Goal: Information Seeking & Learning: Learn about a topic

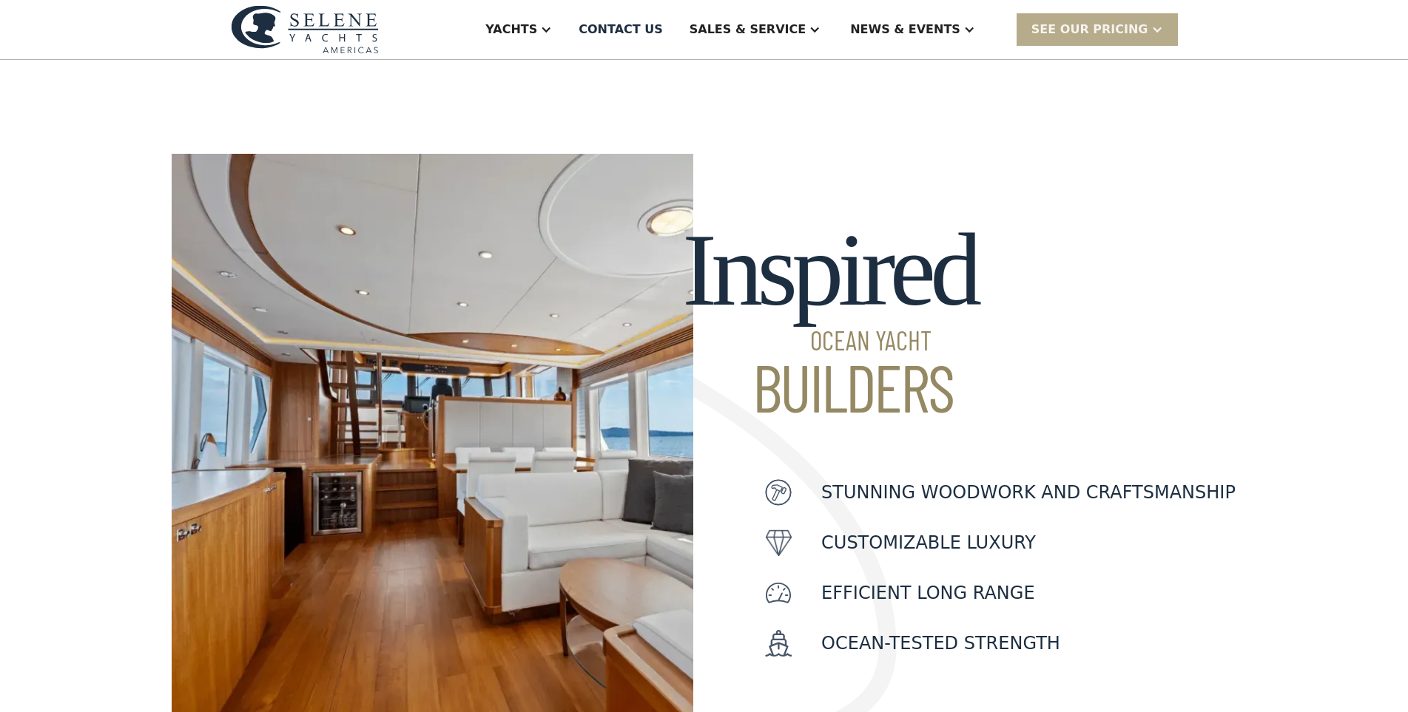
scroll to position [297, 0]
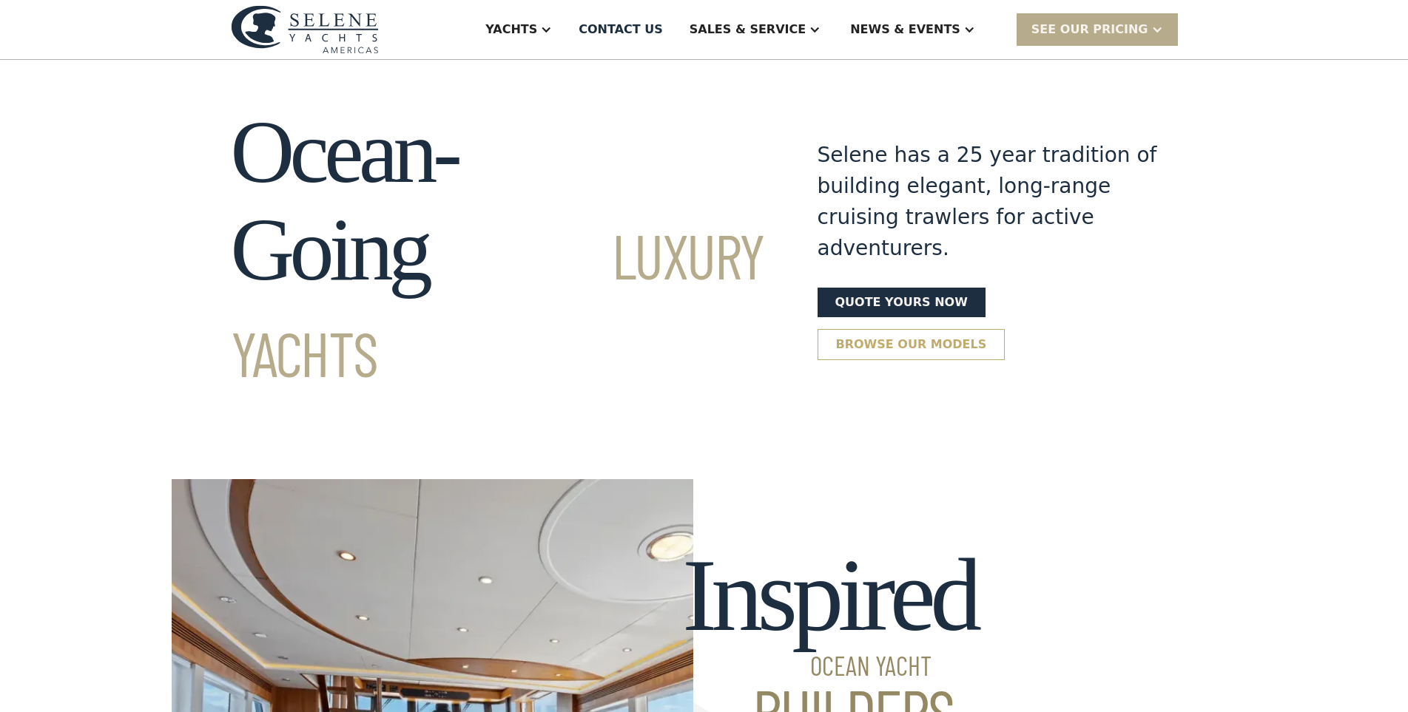
click at [1005, 329] on link "Browse our models" at bounding box center [911, 344] width 188 height 31
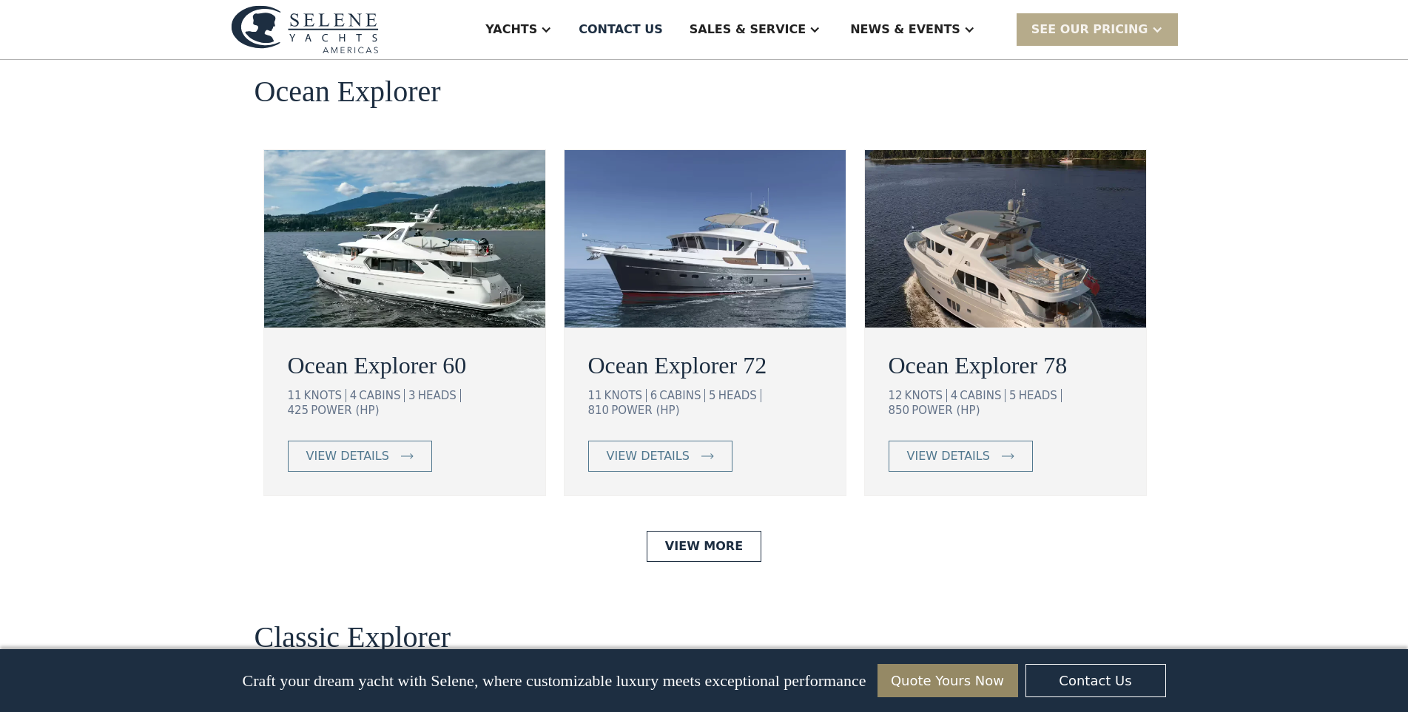
scroll to position [3083, 0]
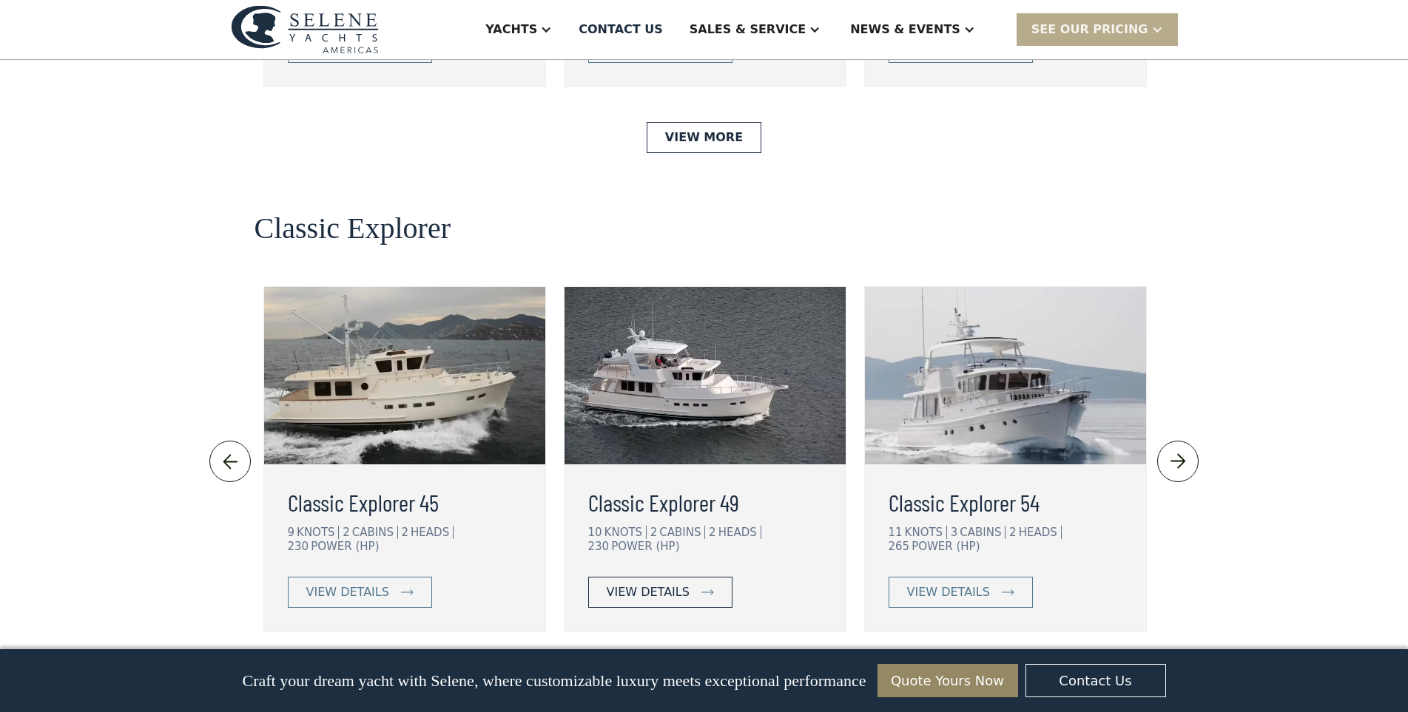
click at [687, 577] on link "view details" at bounding box center [660, 592] width 144 height 31
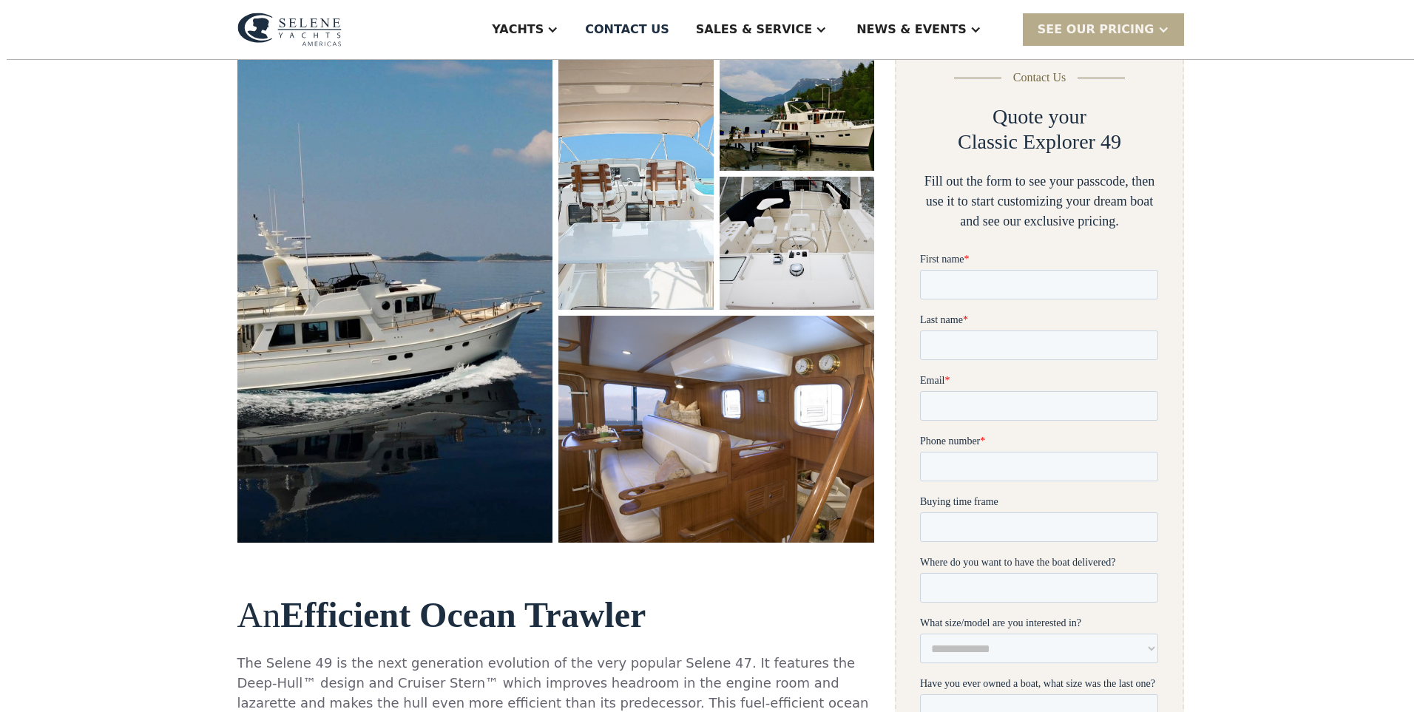
scroll to position [210, 0]
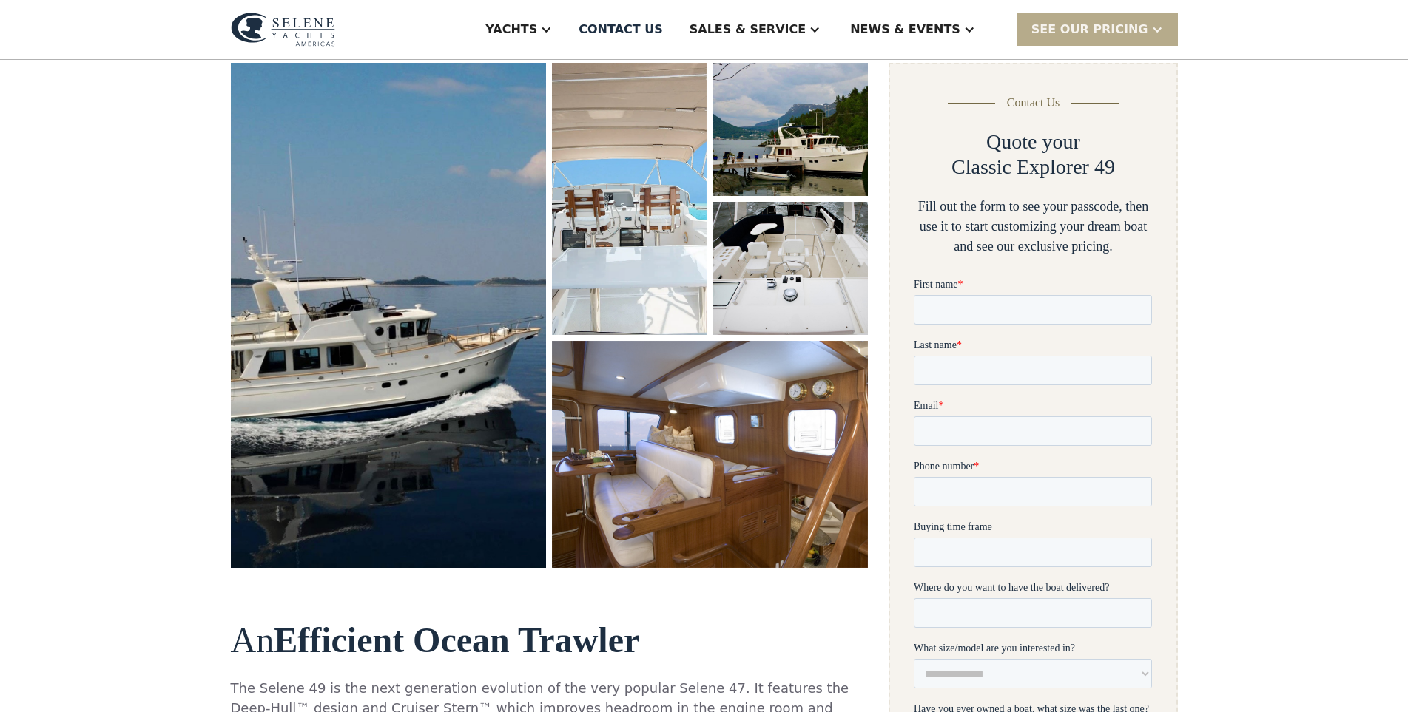
click at [441, 315] on img "open lightbox" at bounding box center [389, 316] width 326 height 522
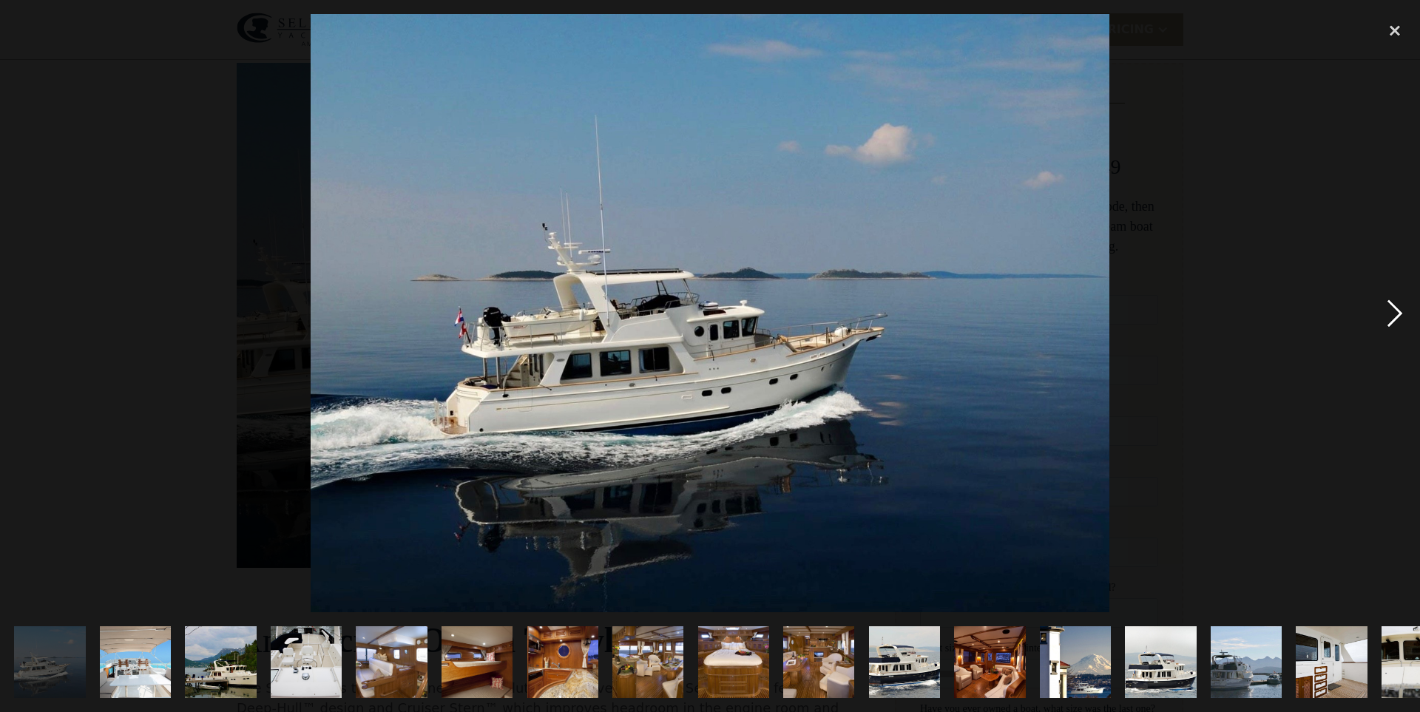
click at [1400, 304] on div "next image" at bounding box center [1395, 313] width 50 height 598
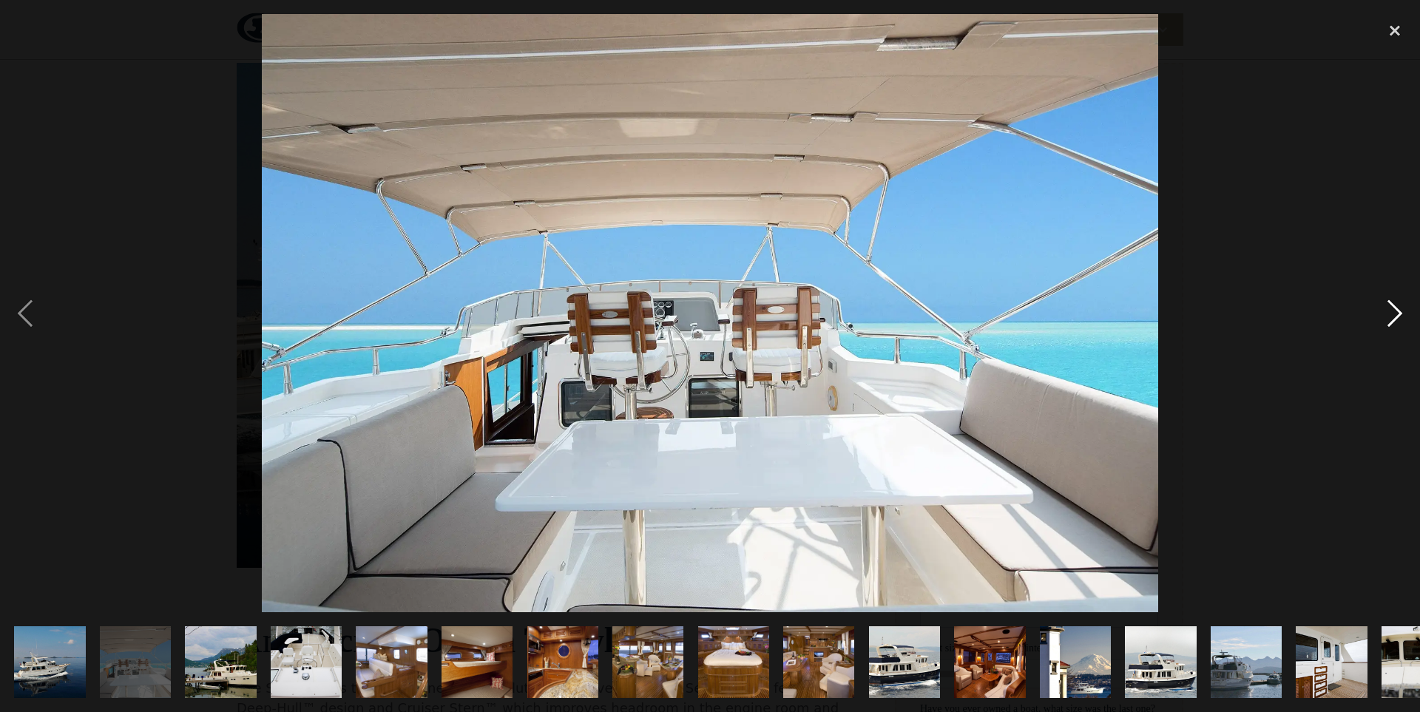
click at [1400, 304] on div "next image" at bounding box center [1395, 313] width 50 height 598
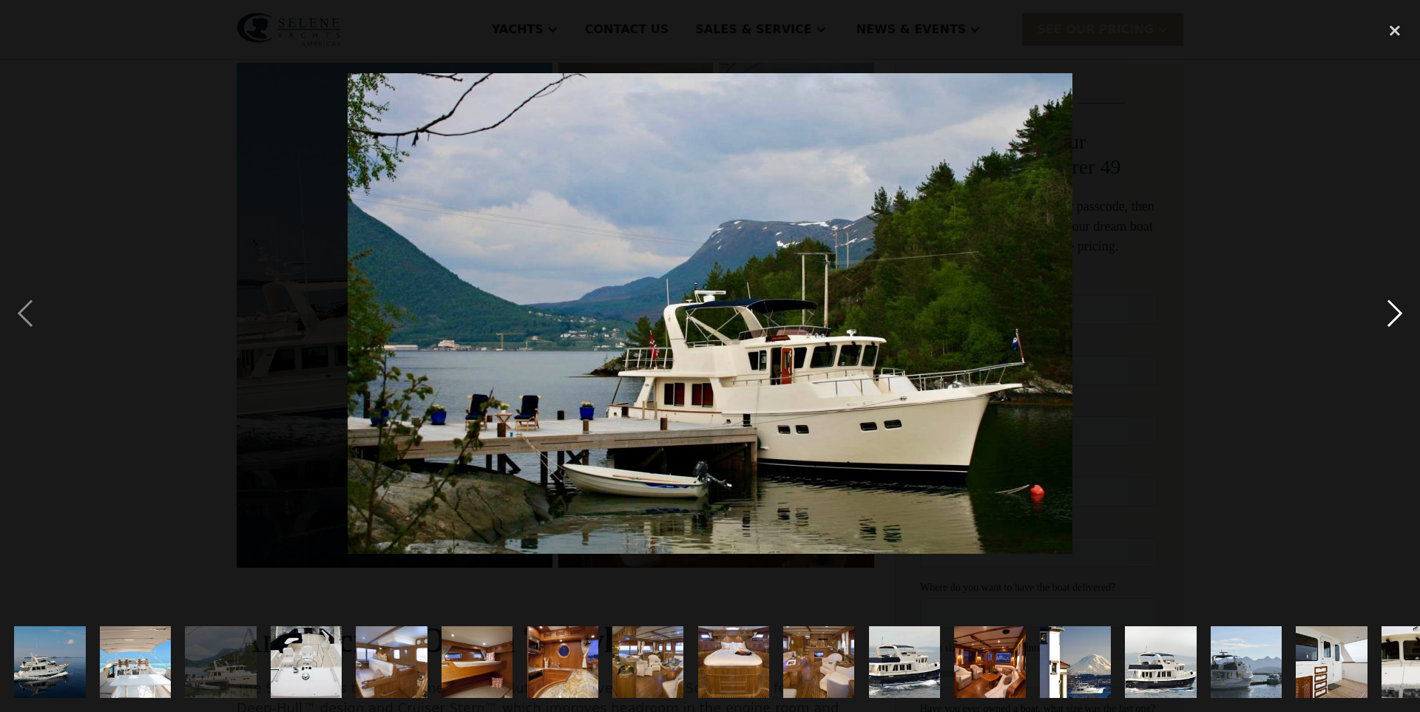
click at [1400, 304] on div "next image" at bounding box center [1395, 313] width 50 height 598
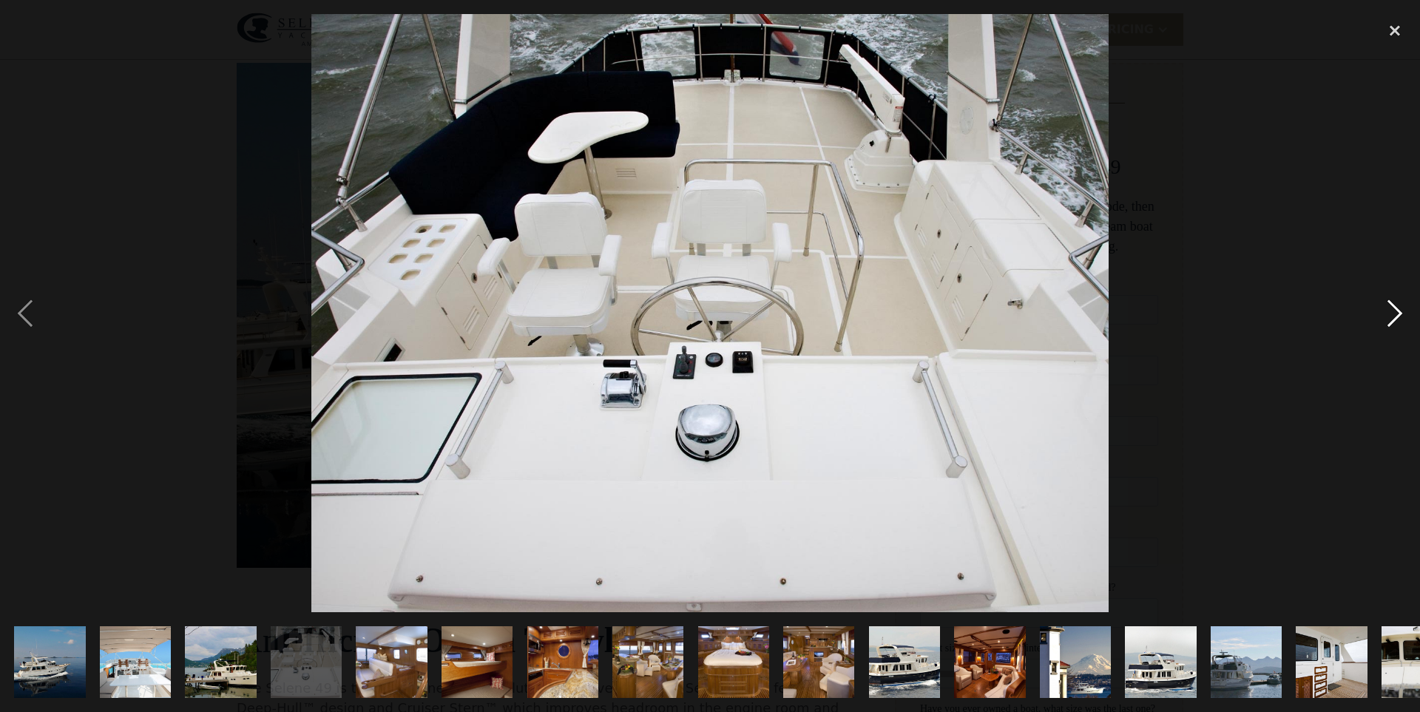
click at [1400, 304] on div "next image" at bounding box center [1395, 313] width 50 height 598
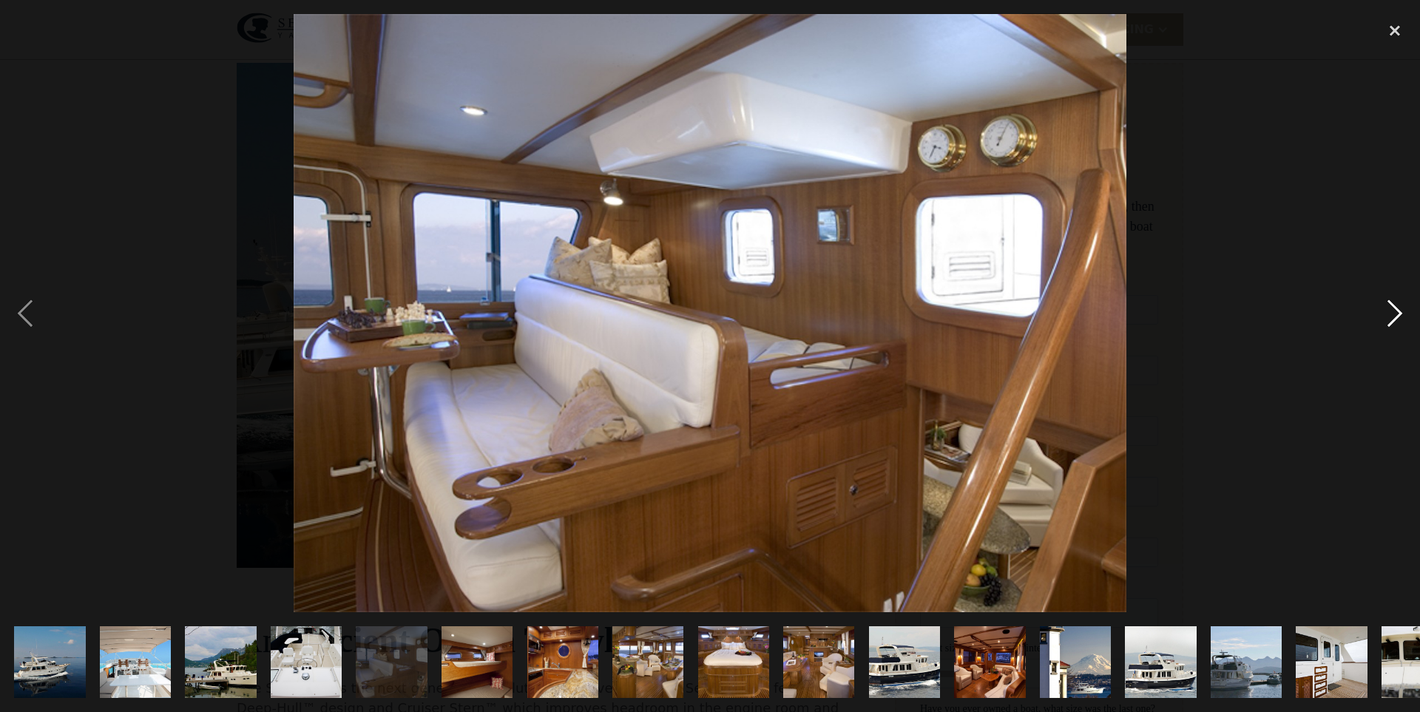
click at [1400, 304] on div "next image" at bounding box center [1395, 313] width 50 height 598
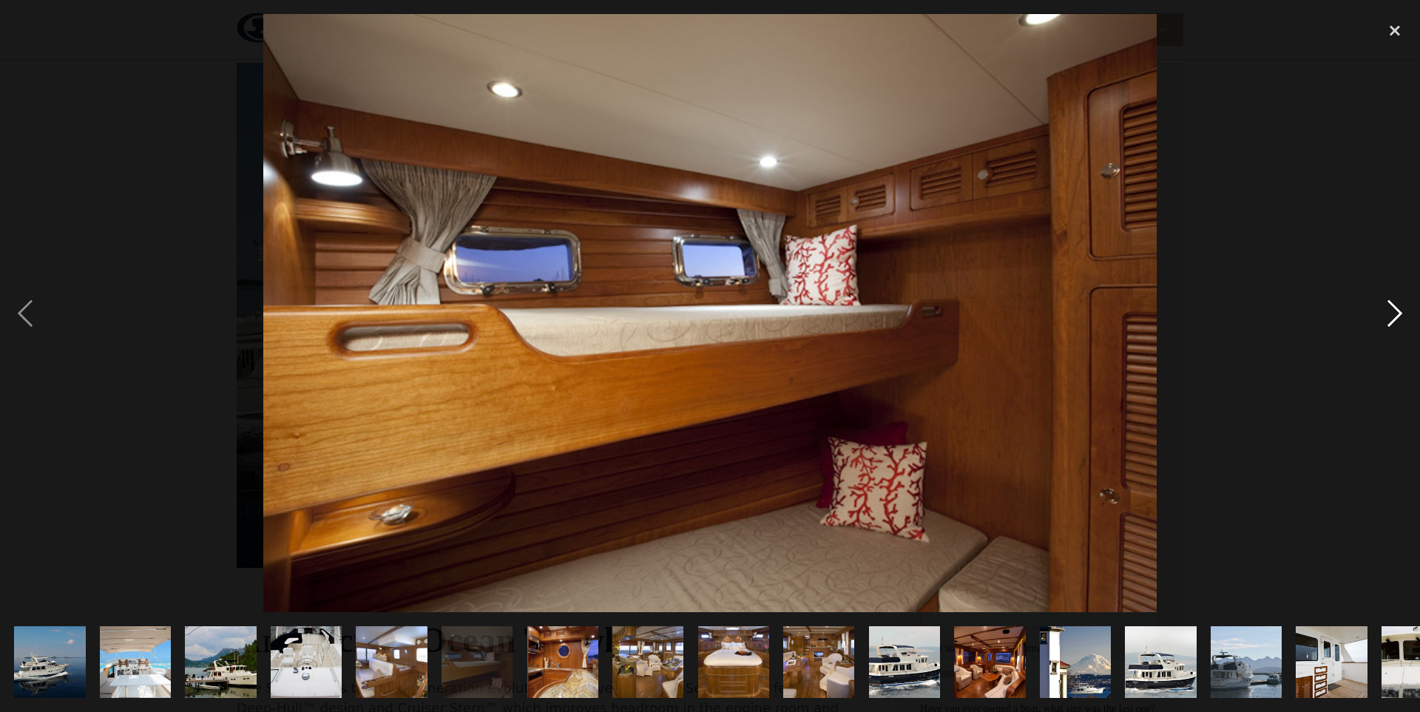
click at [1400, 304] on div "next image" at bounding box center [1395, 313] width 50 height 598
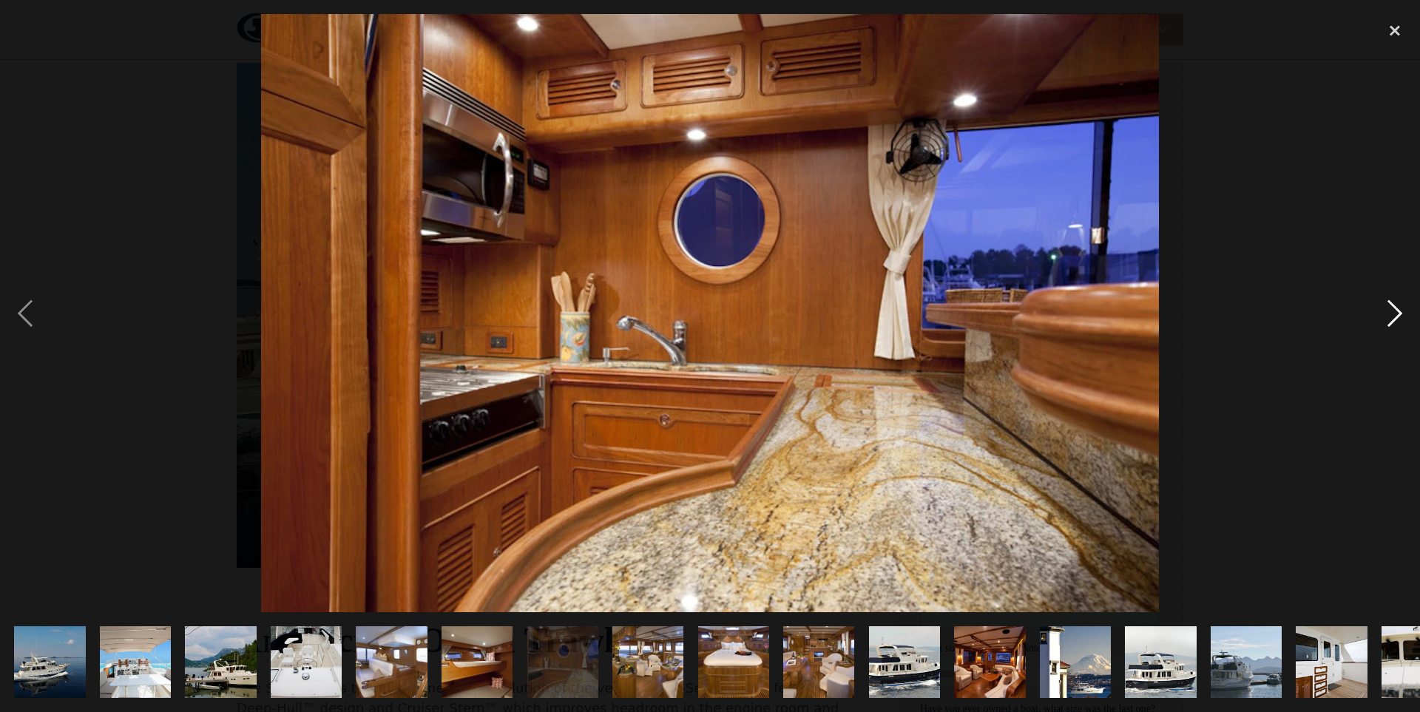
click at [1400, 304] on div "next image" at bounding box center [1395, 313] width 50 height 598
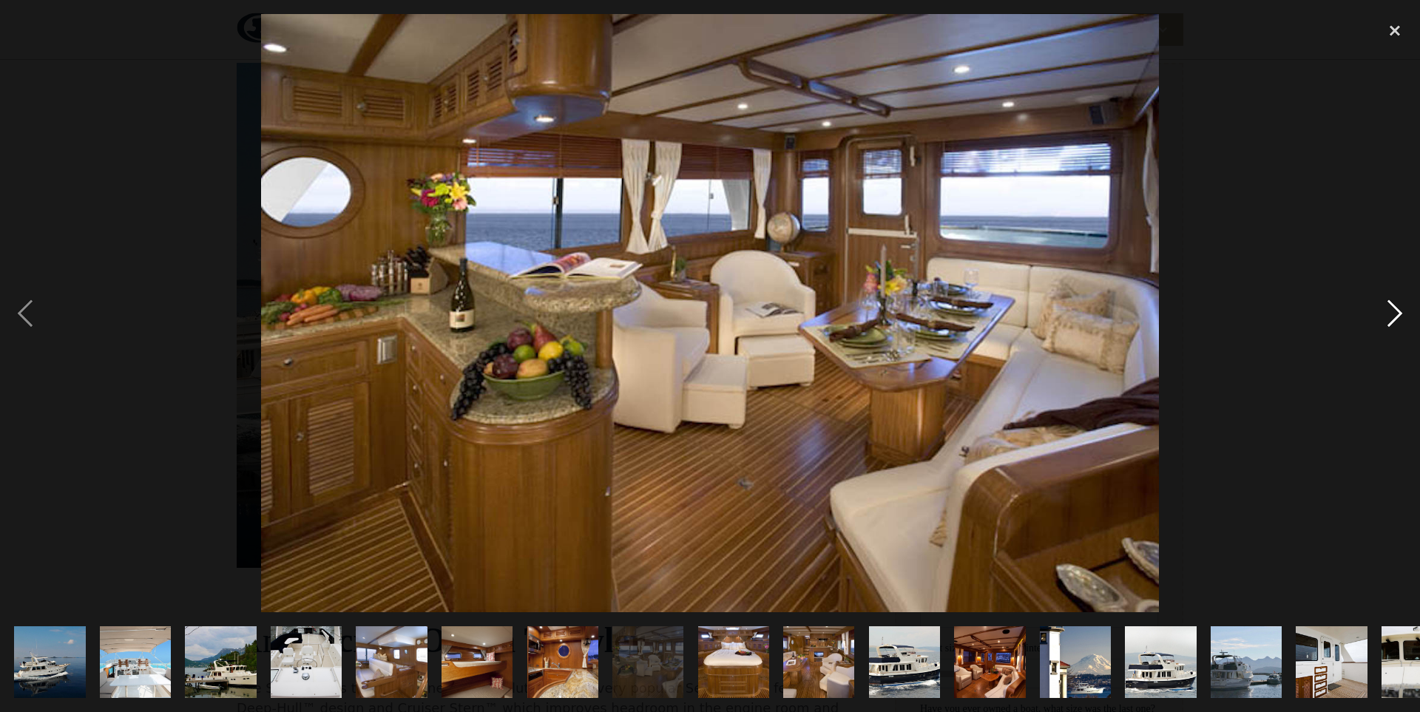
click at [1400, 304] on div "next image" at bounding box center [1395, 313] width 50 height 598
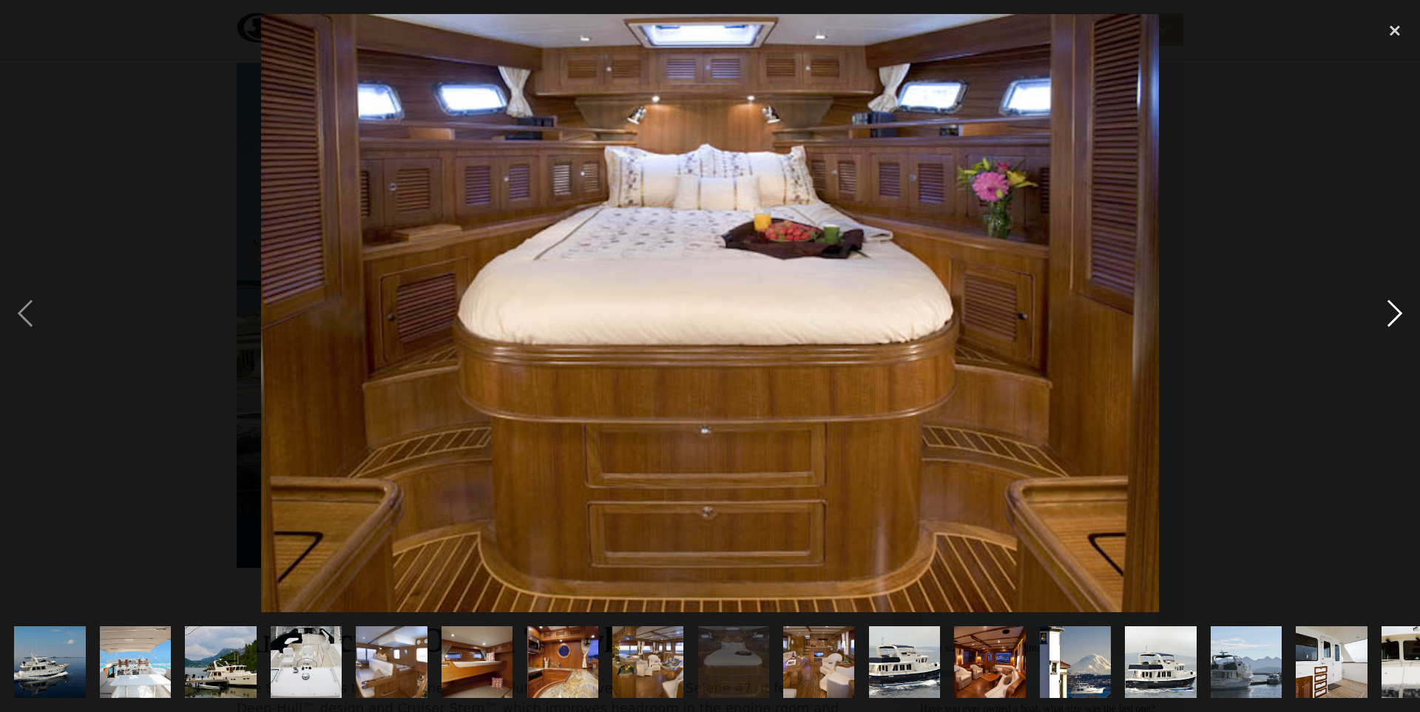
click at [1400, 304] on div "next image" at bounding box center [1395, 313] width 50 height 598
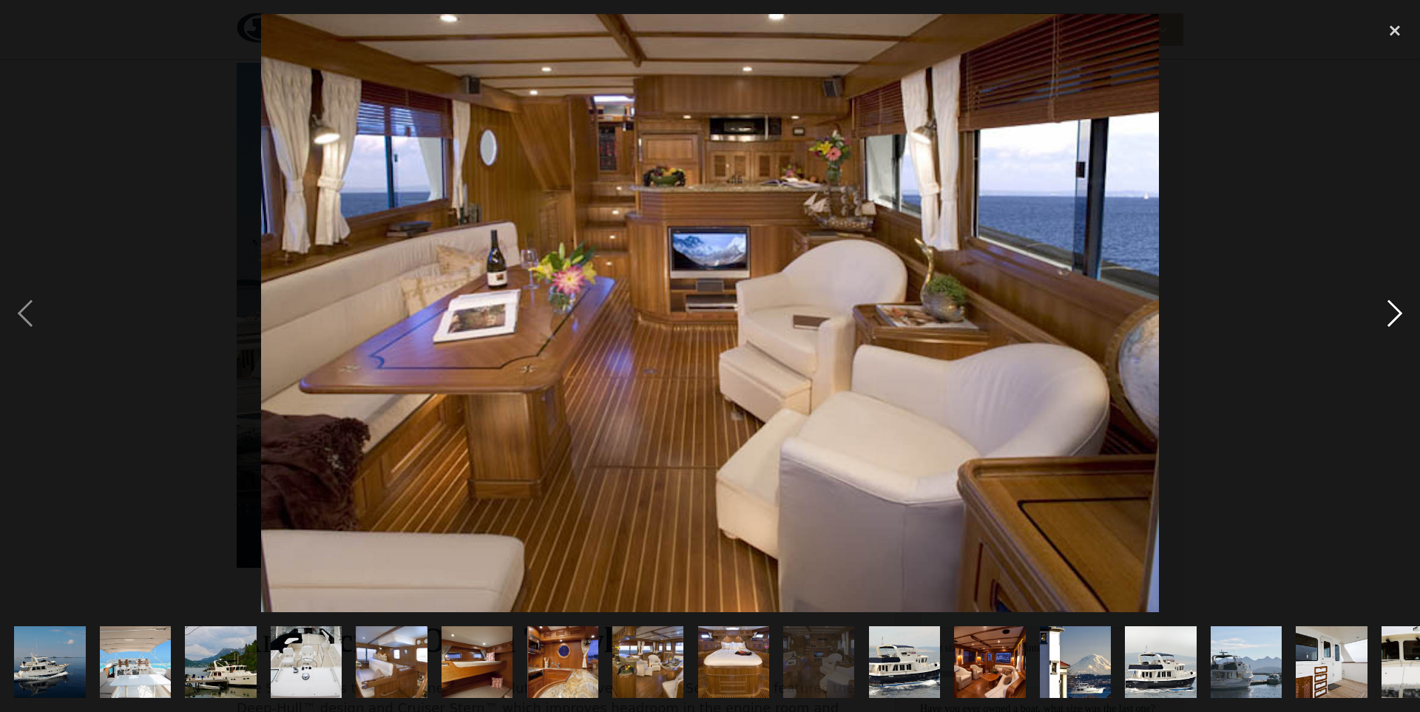
click at [1400, 306] on div "next image" at bounding box center [1395, 313] width 50 height 598
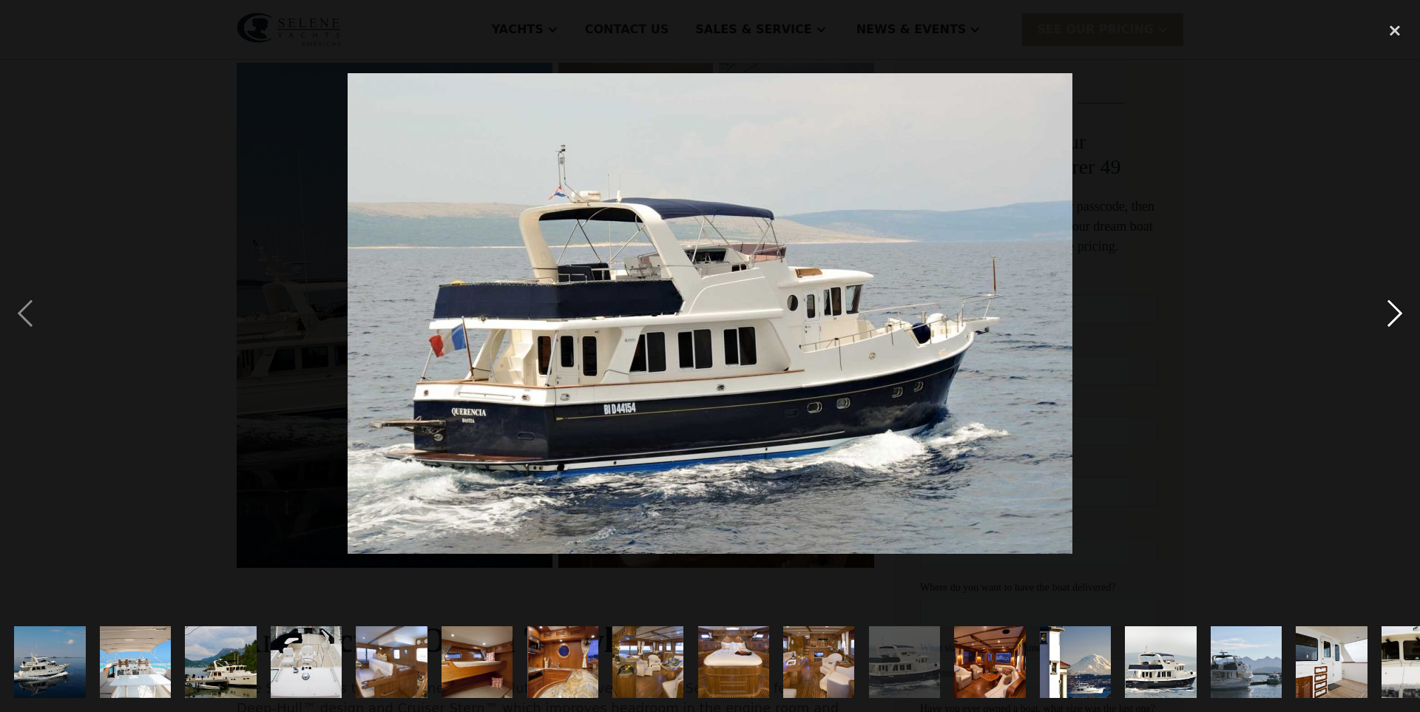
click at [1400, 306] on div "next image" at bounding box center [1395, 313] width 50 height 598
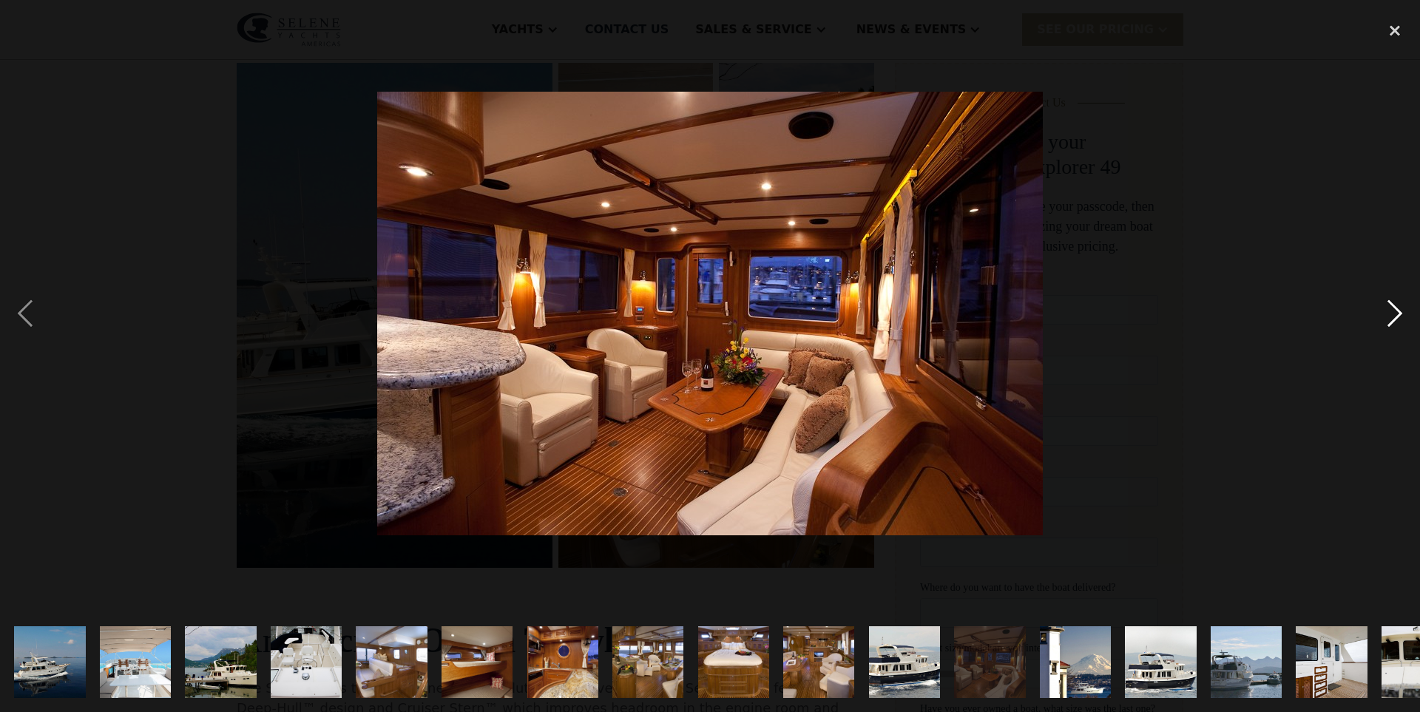
click at [1400, 306] on div "next image" at bounding box center [1395, 313] width 50 height 598
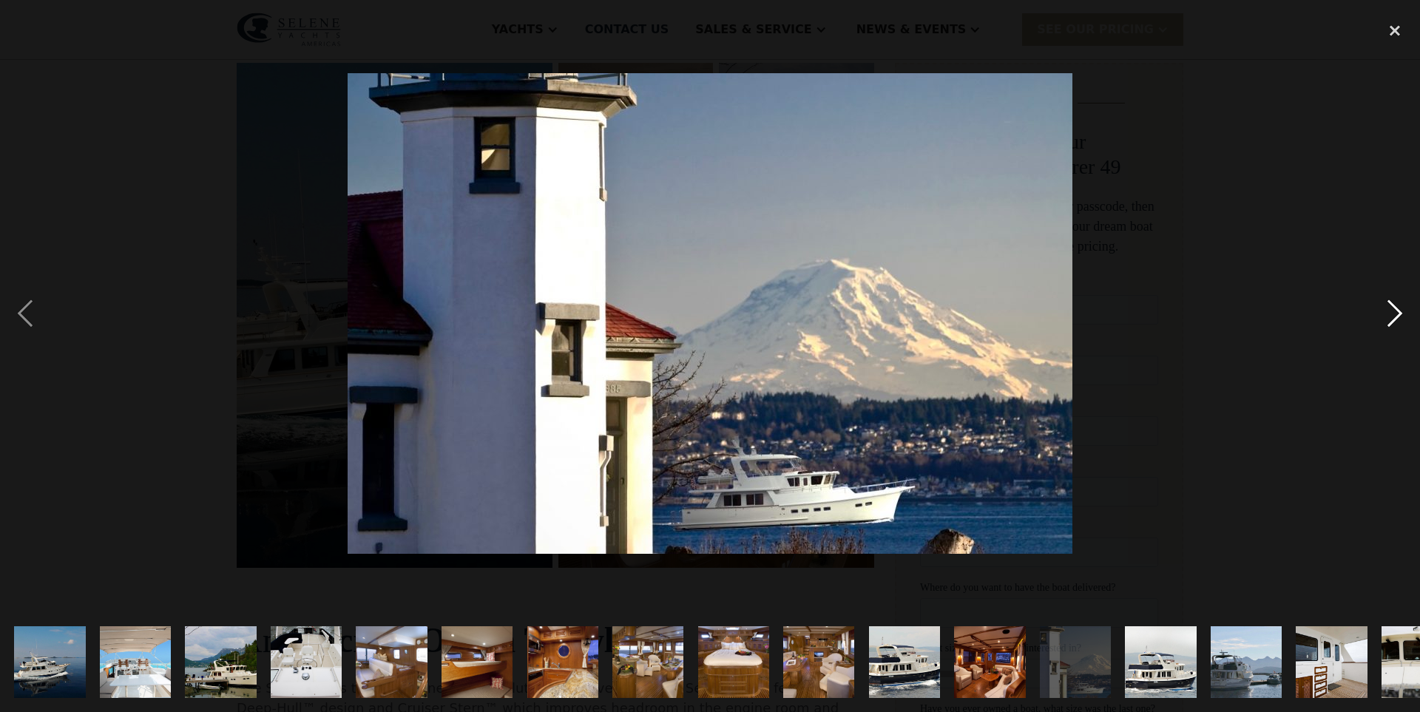
click at [1400, 306] on div "next image" at bounding box center [1395, 313] width 50 height 598
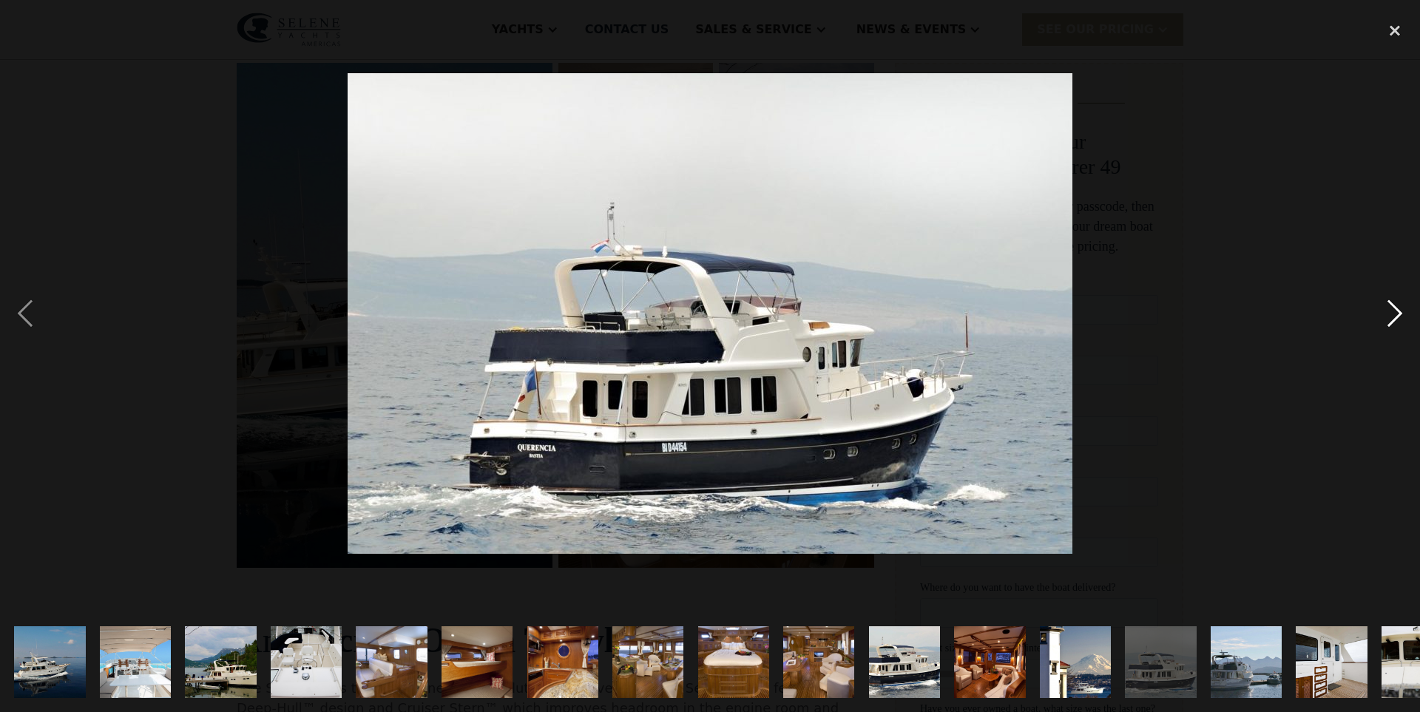
click at [1400, 306] on div "next image" at bounding box center [1395, 313] width 50 height 598
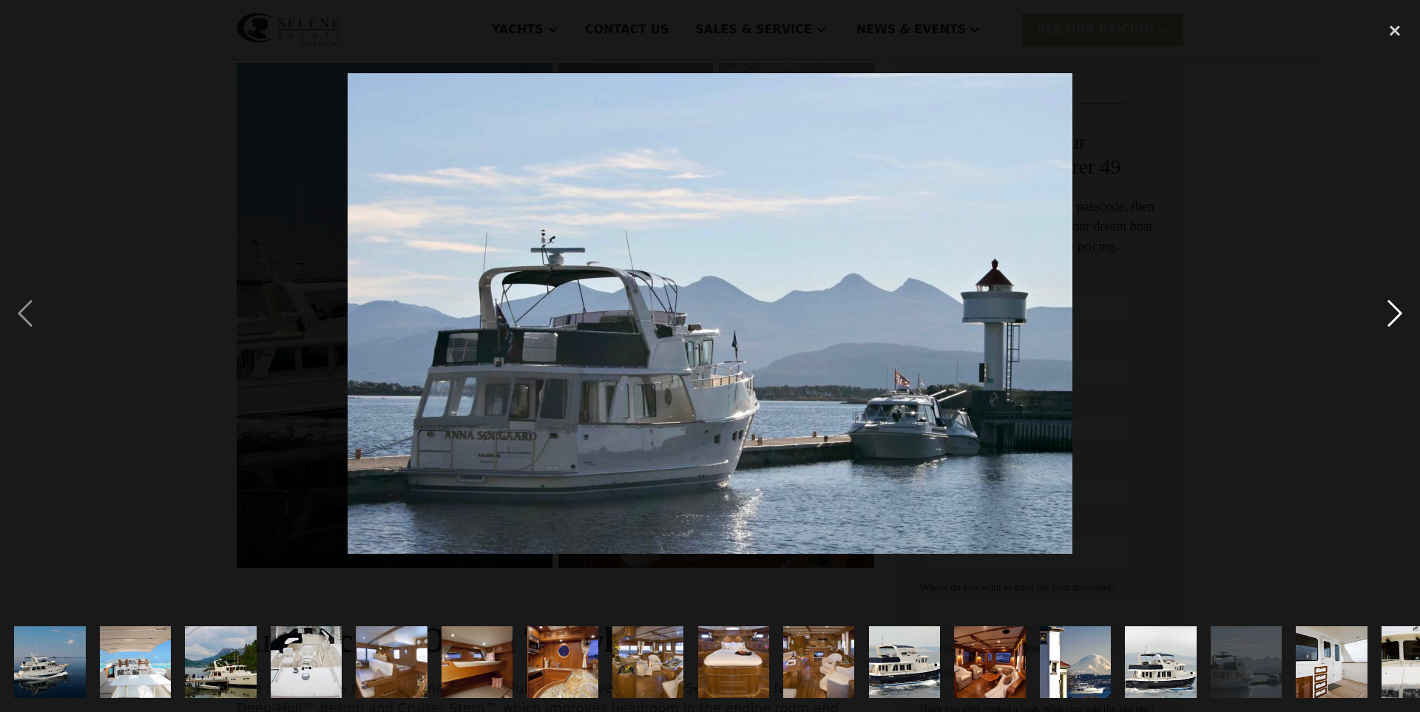
click at [1400, 306] on div "next image" at bounding box center [1395, 313] width 50 height 598
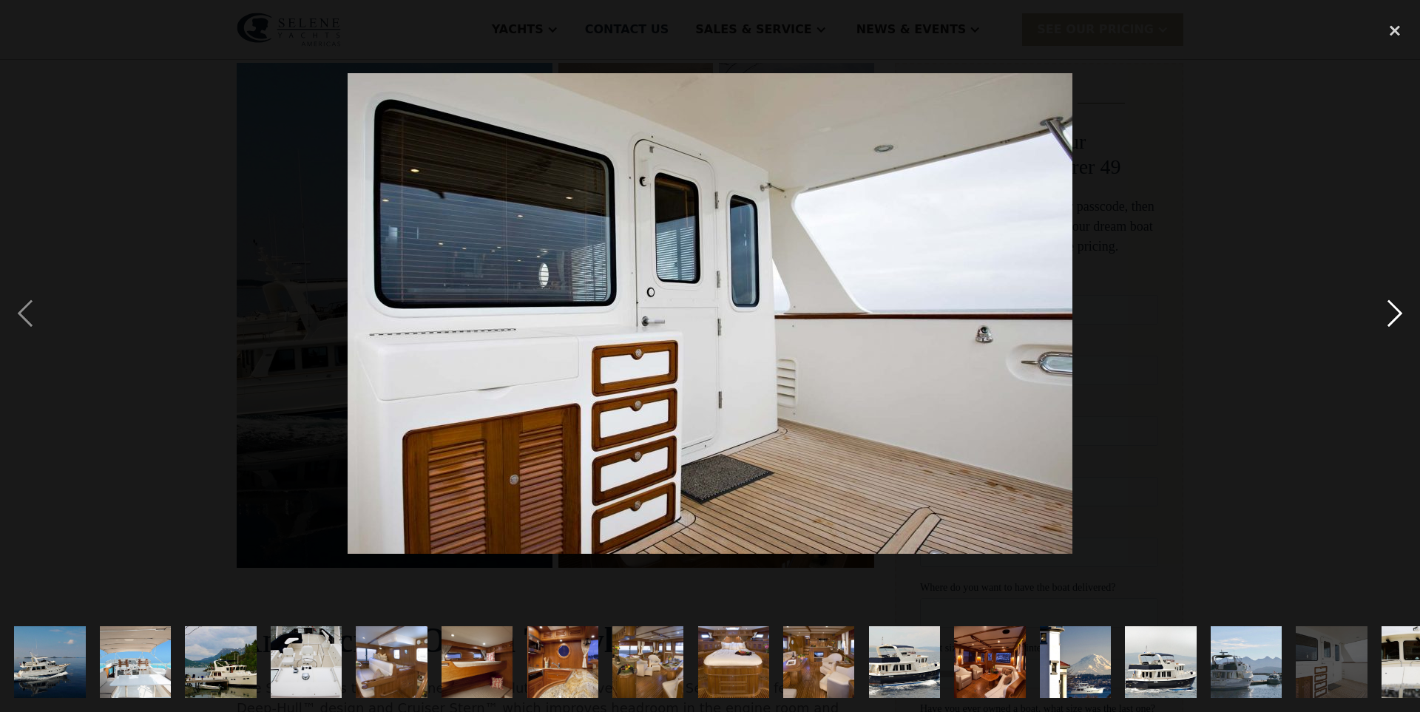
click at [1400, 306] on div "next image" at bounding box center [1395, 313] width 50 height 598
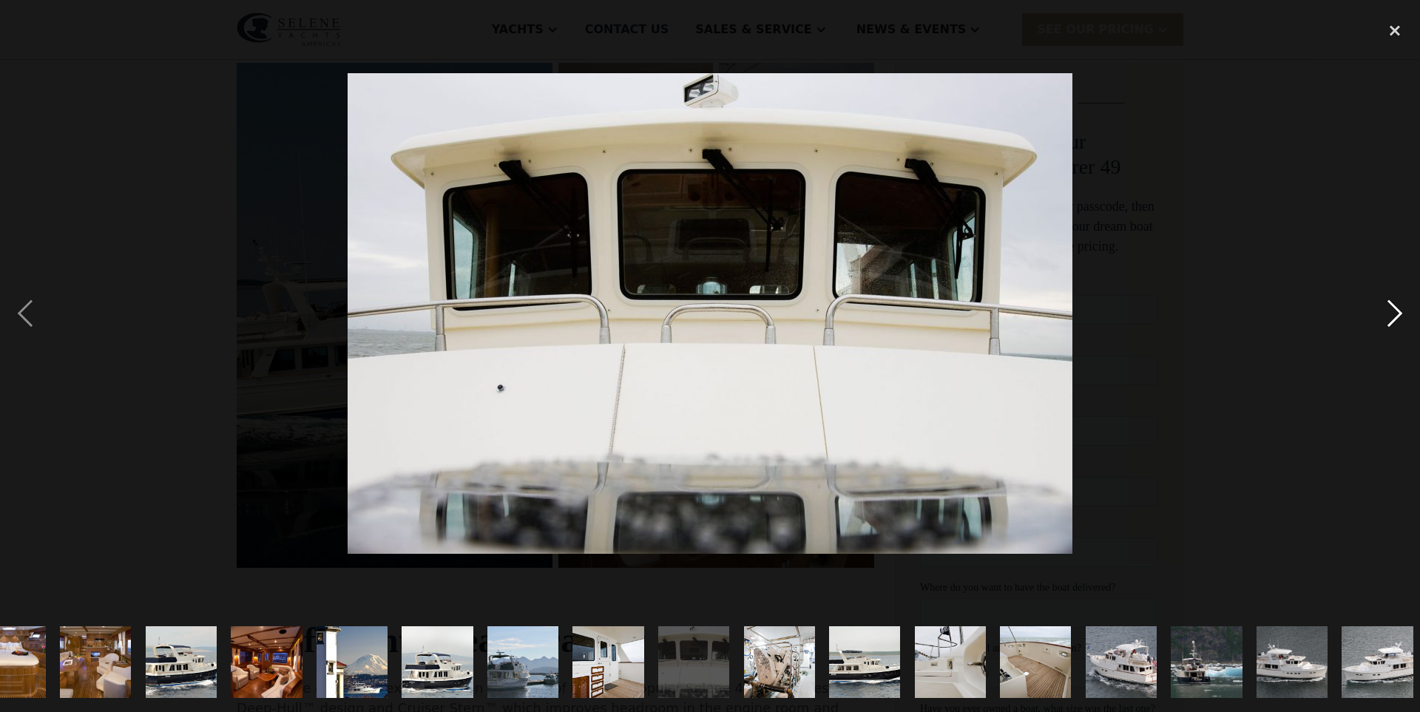
scroll to position [0, 731]
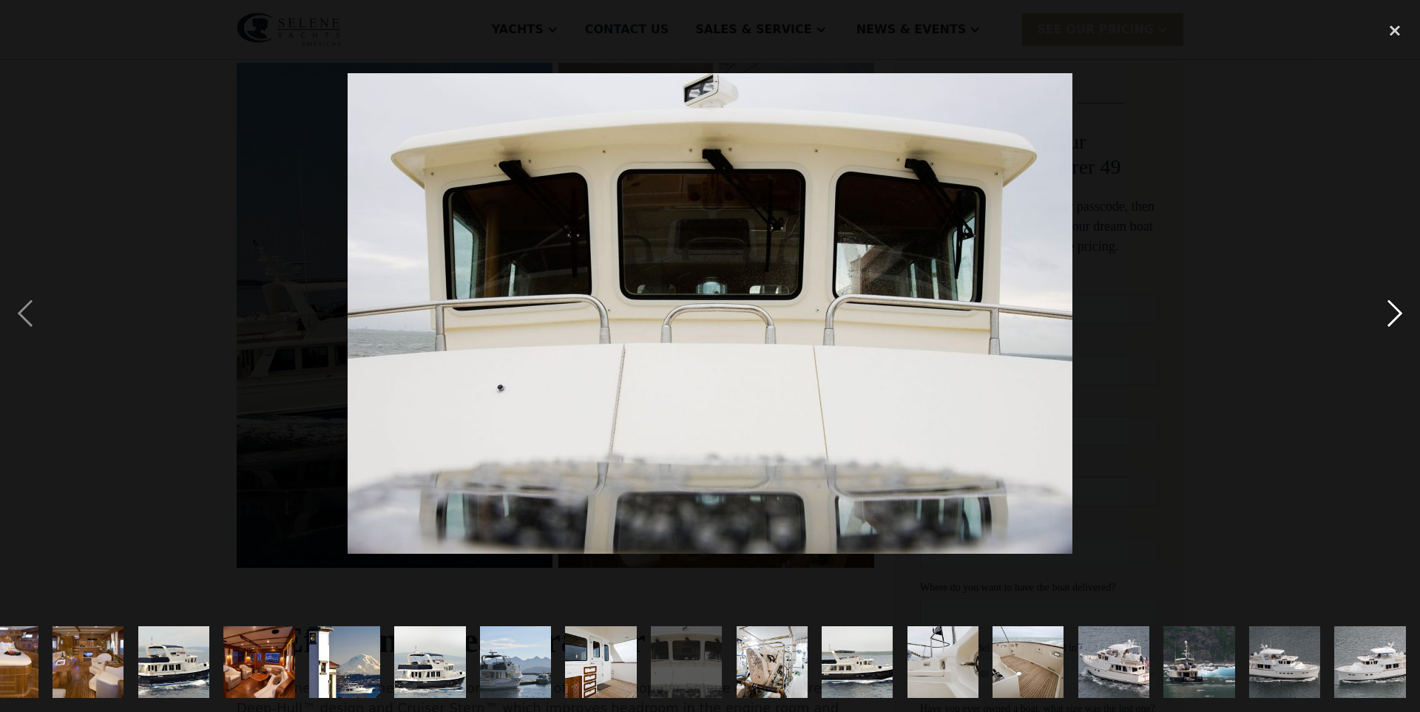
click at [1400, 306] on div "next image" at bounding box center [1395, 313] width 50 height 598
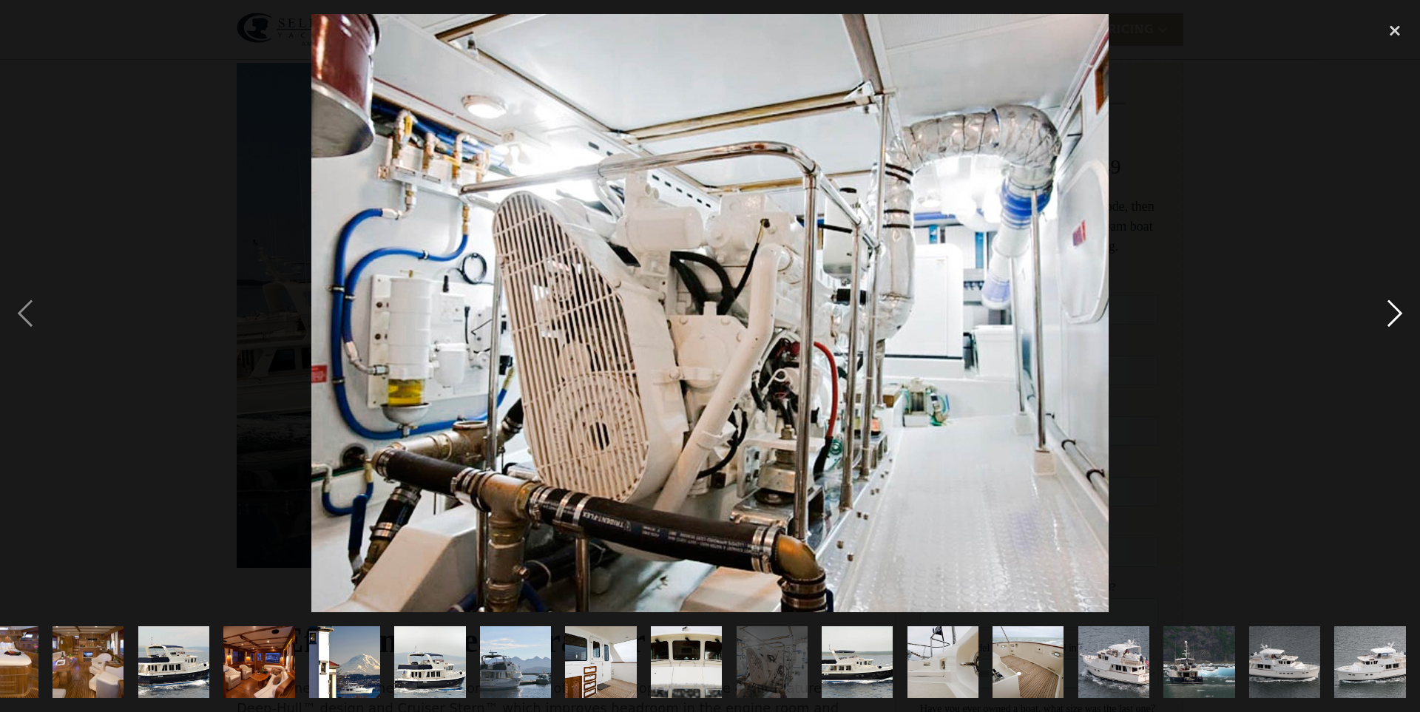
click at [1400, 306] on div "next image" at bounding box center [1395, 313] width 50 height 598
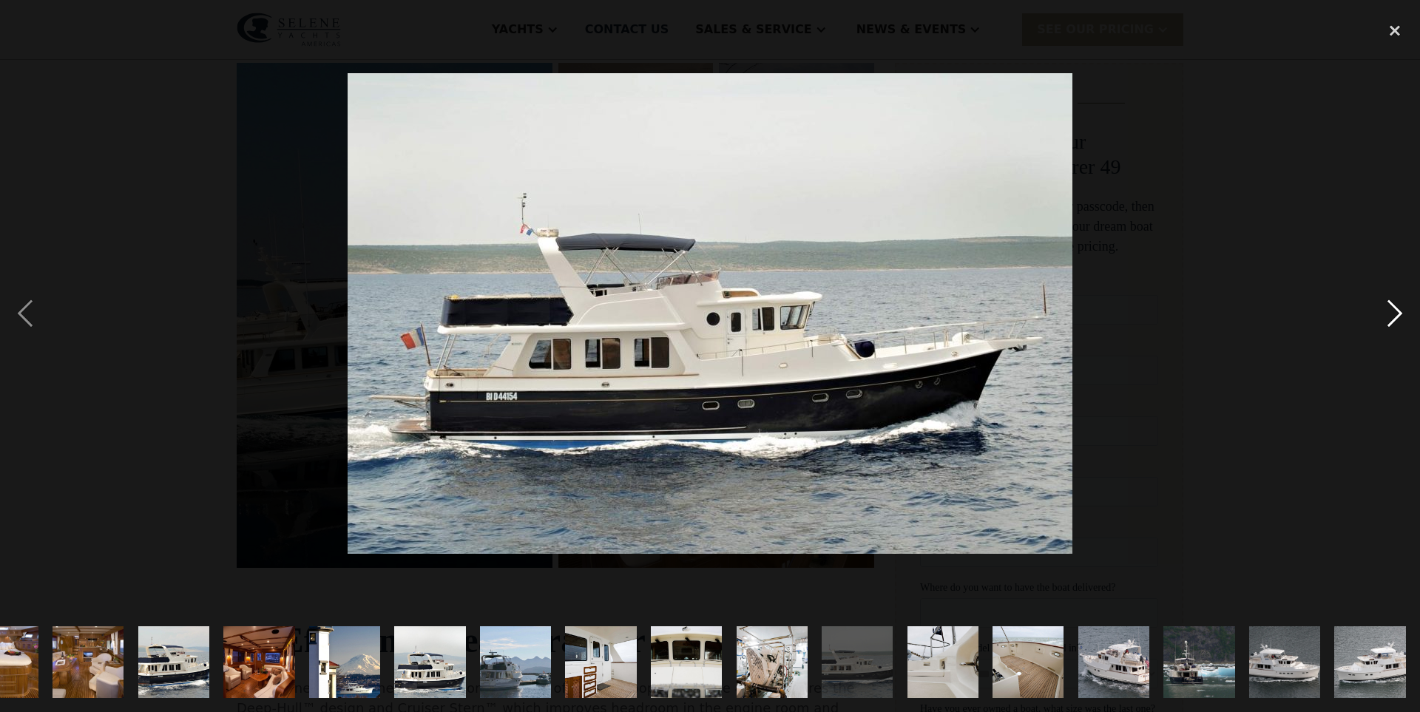
click at [1402, 306] on div "next image" at bounding box center [1395, 313] width 50 height 598
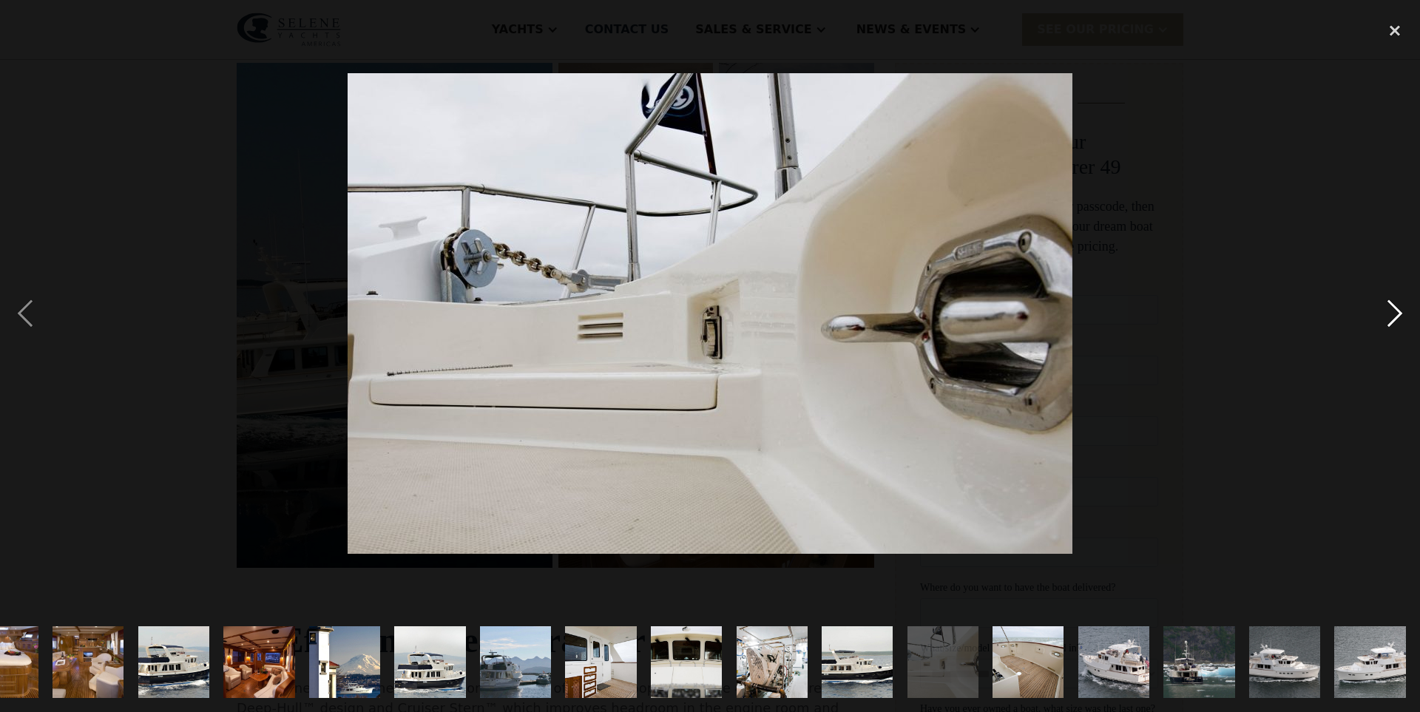
click at [1400, 309] on div "next image" at bounding box center [1395, 313] width 50 height 598
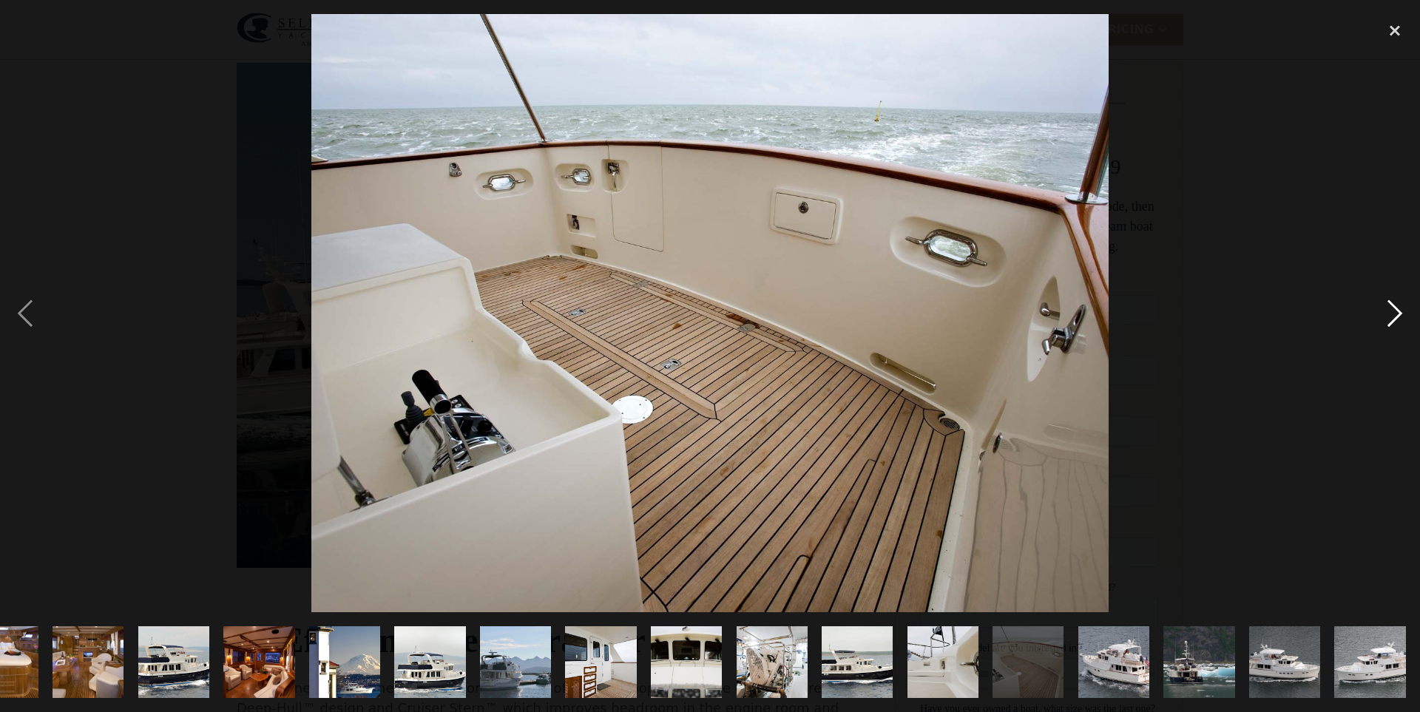
click at [1400, 309] on div "next image" at bounding box center [1395, 313] width 50 height 598
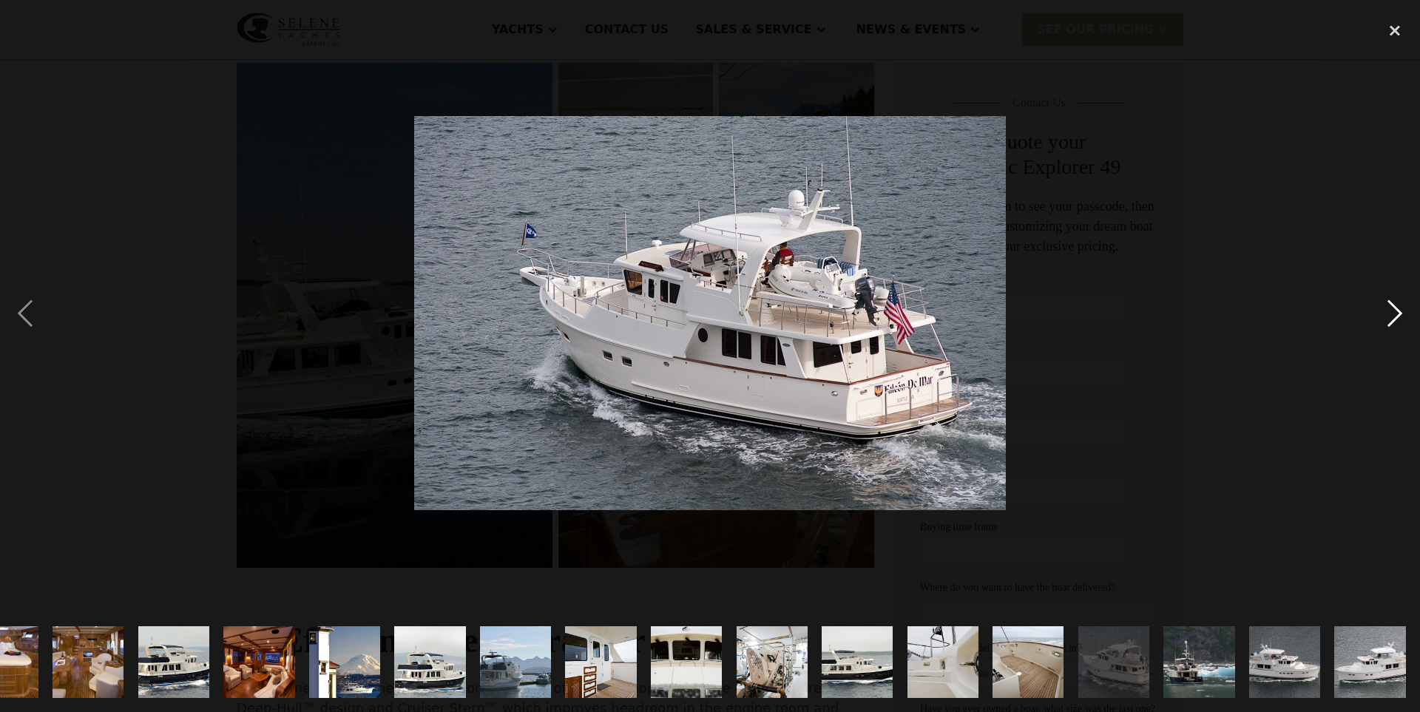
click at [1400, 309] on div "next image" at bounding box center [1395, 313] width 50 height 598
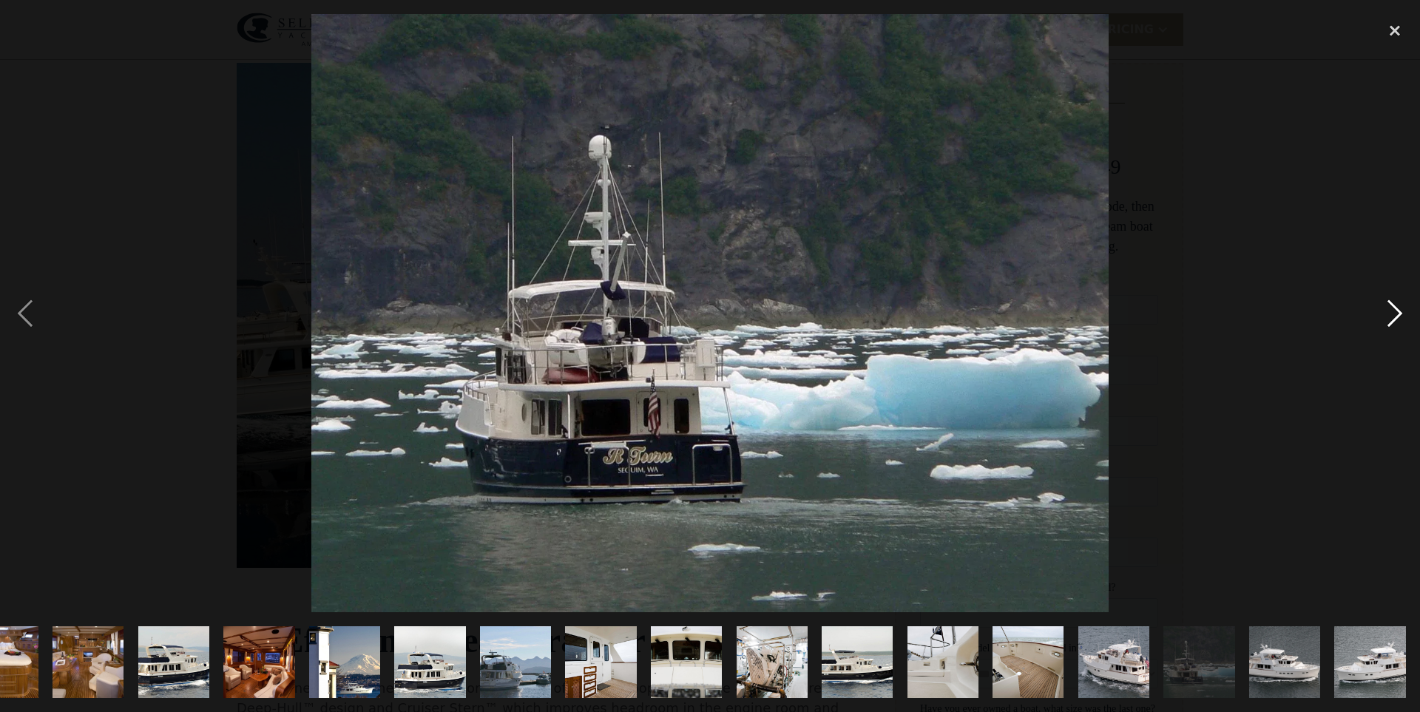
click at [1400, 309] on div "next image" at bounding box center [1395, 313] width 50 height 598
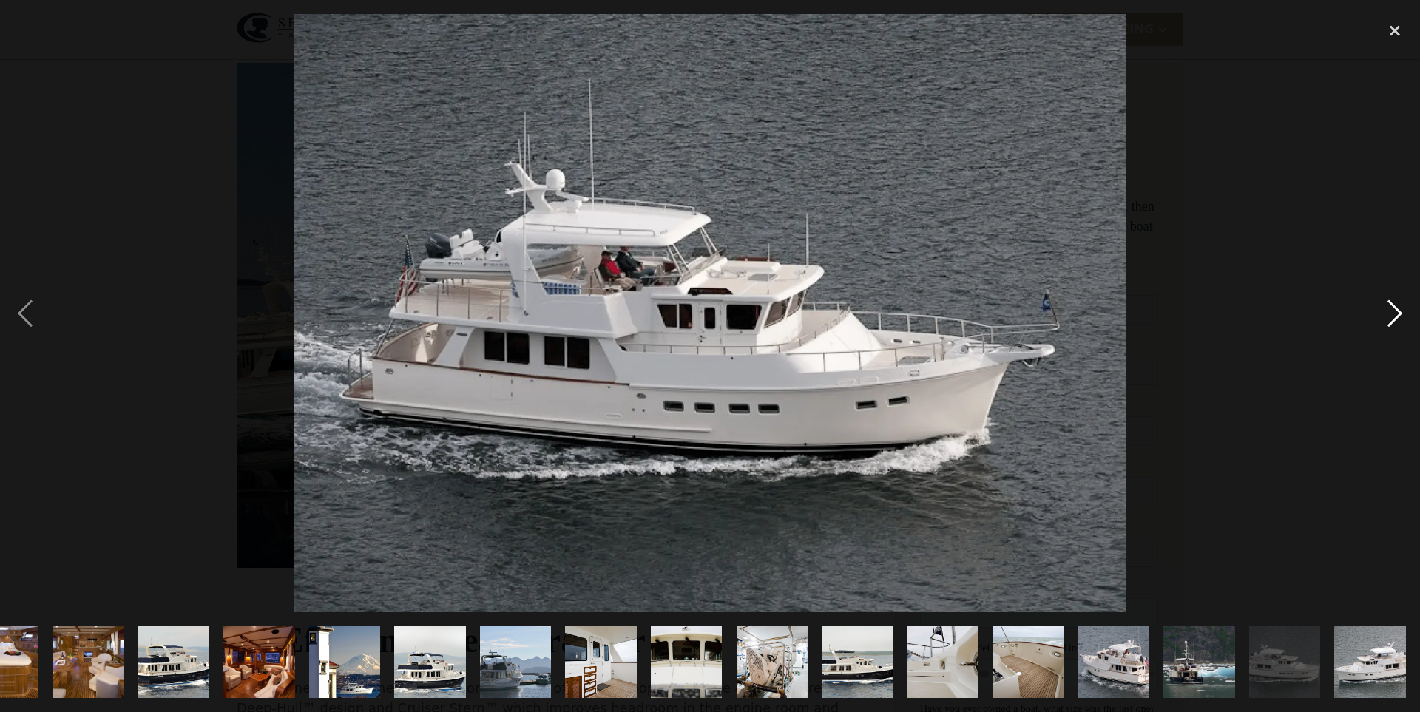
click at [1400, 309] on div "next image" at bounding box center [1395, 313] width 50 height 598
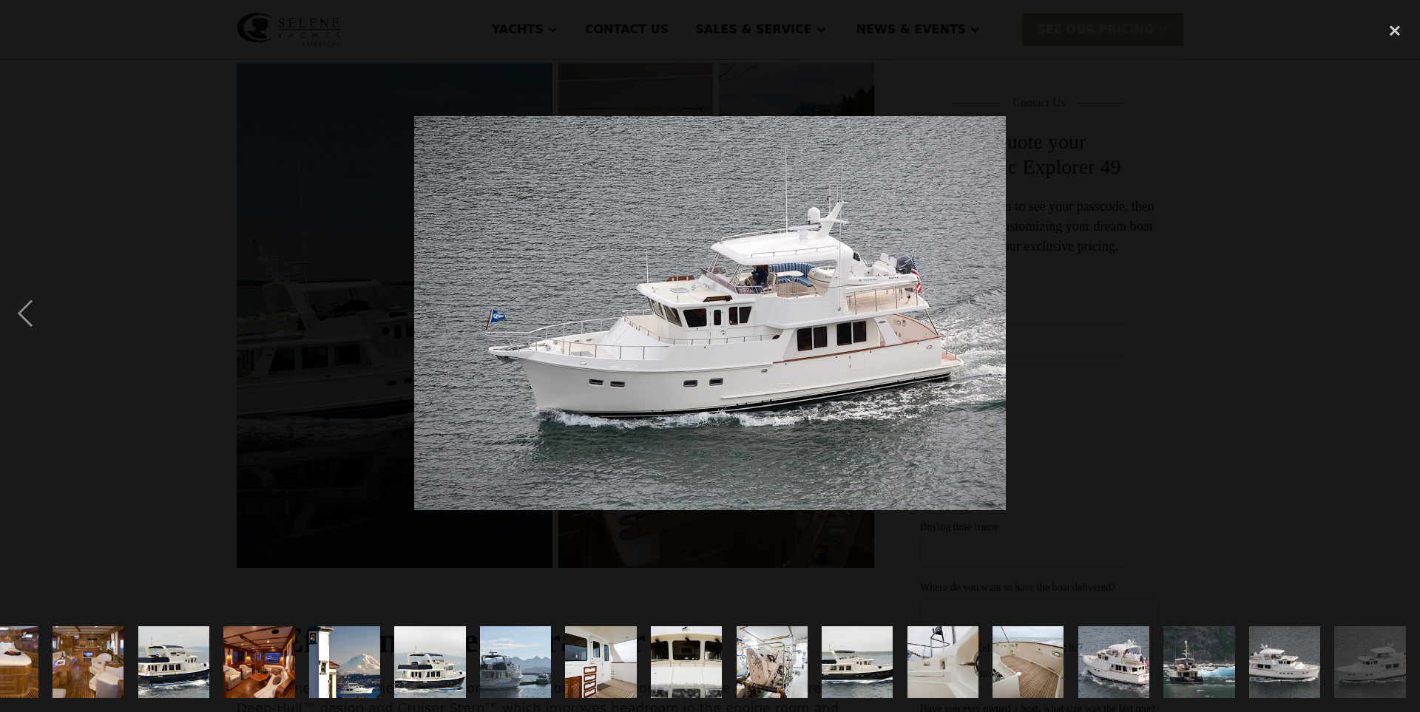
click at [1400, 309] on div "next image" at bounding box center [1395, 313] width 50 height 598
